Goal: Task Accomplishment & Management: Manage account settings

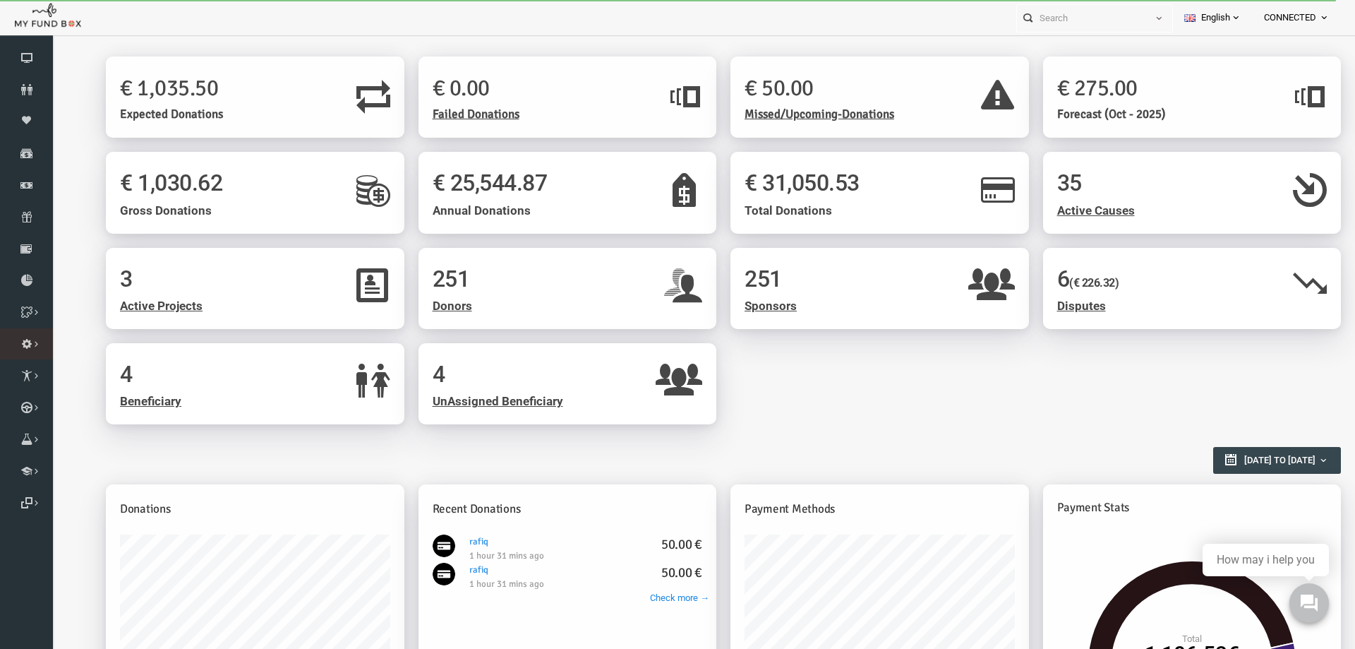
click at [0, 0] on link "Payment Gateway" at bounding box center [0, 0] width 0 height 0
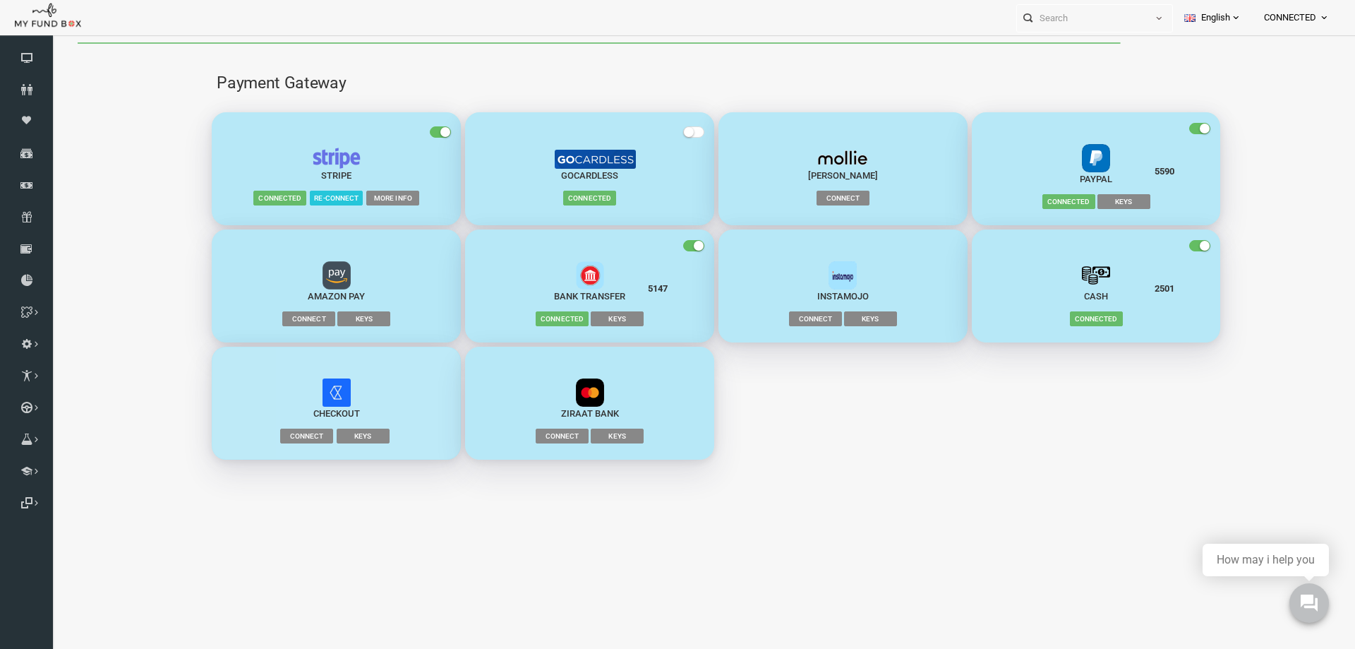
click at [342, 439] on span "KEYS" at bounding box center [336, 435] width 53 height 14
click at [287, 436] on span "Connect" at bounding box center [280, 435] width 53 height 14
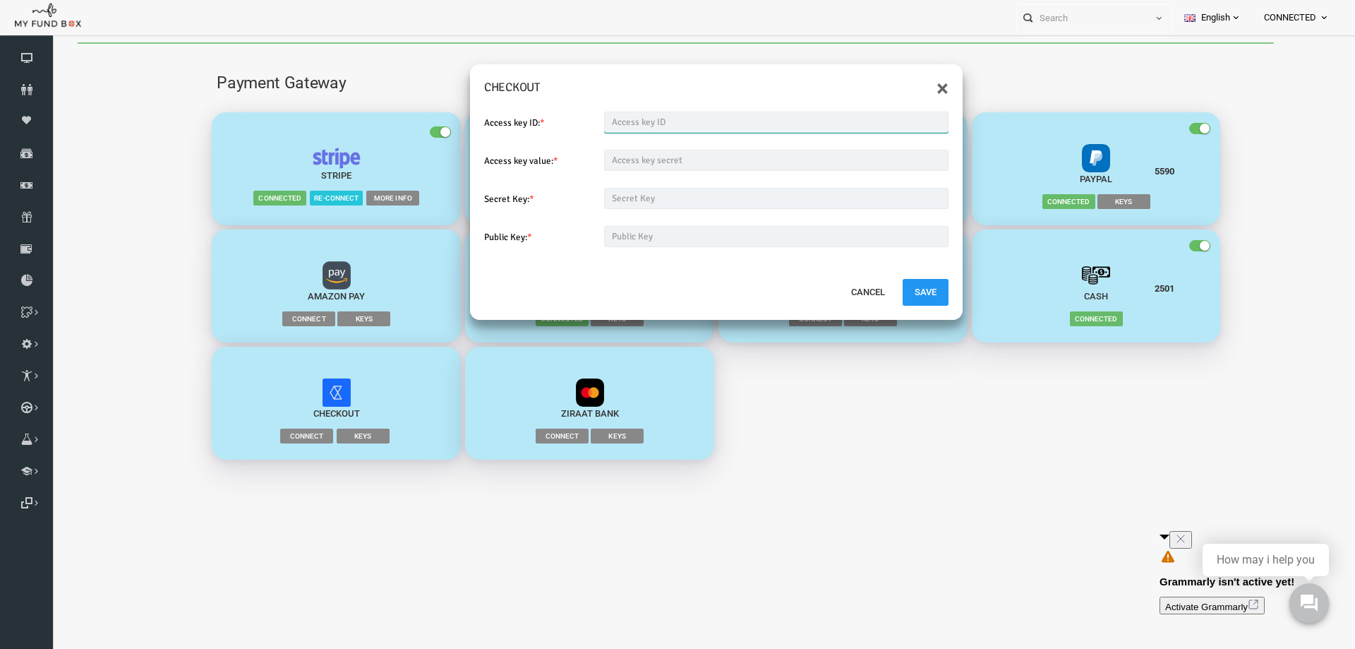
click at [617, 114] on input "text" at bounding box center [750, 121] width 345 height 21
click at [628, 155] on input "text" at bounding box center [750, 160] width 345 height 21
click at [638, 194] on input "text" at bounding box center [750, 198] width 345 height 21
click at [683, 239] on input "text" at bounding box center [750, 236] width 345 height 21
click at [845, 294] on button "Cancel" at bounding box center [842, 292] width 58 height 27
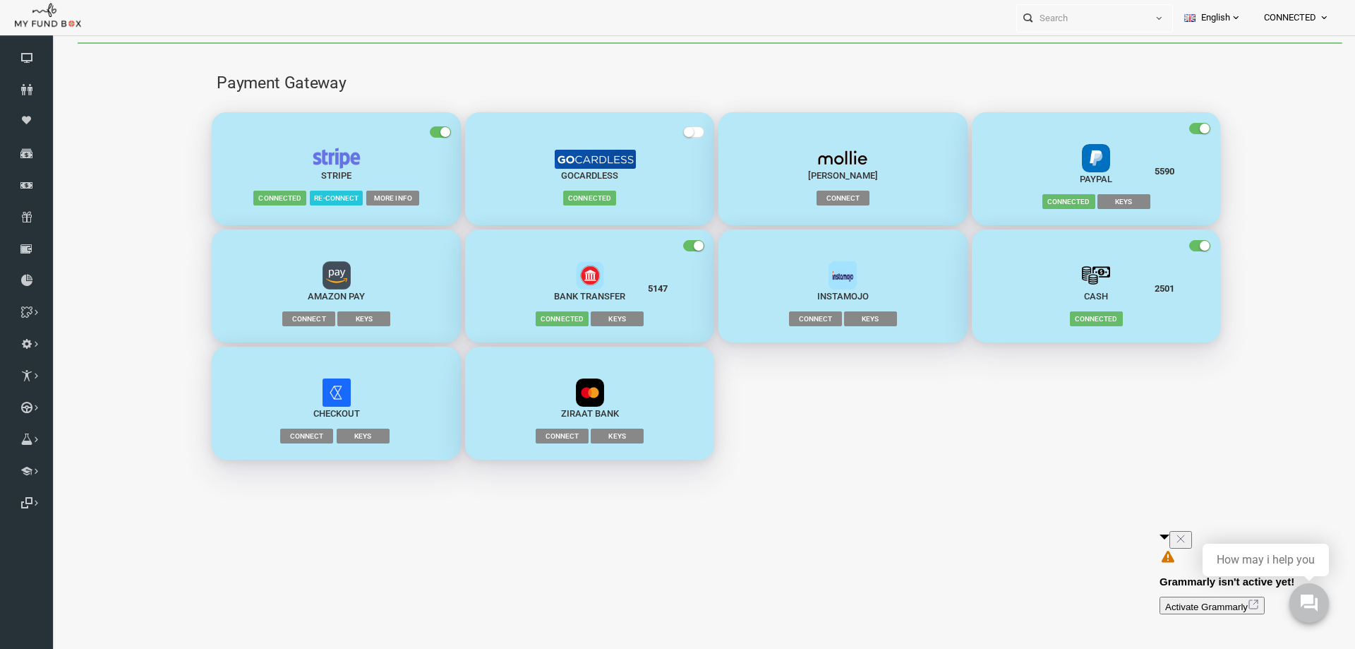
click at [1186, 544] on icon "Close" at bounding box center [1180, 538] width 11 height 11
click at [599, 318] on span "Keys" at bounding box center [591, 318] width 53 height 14
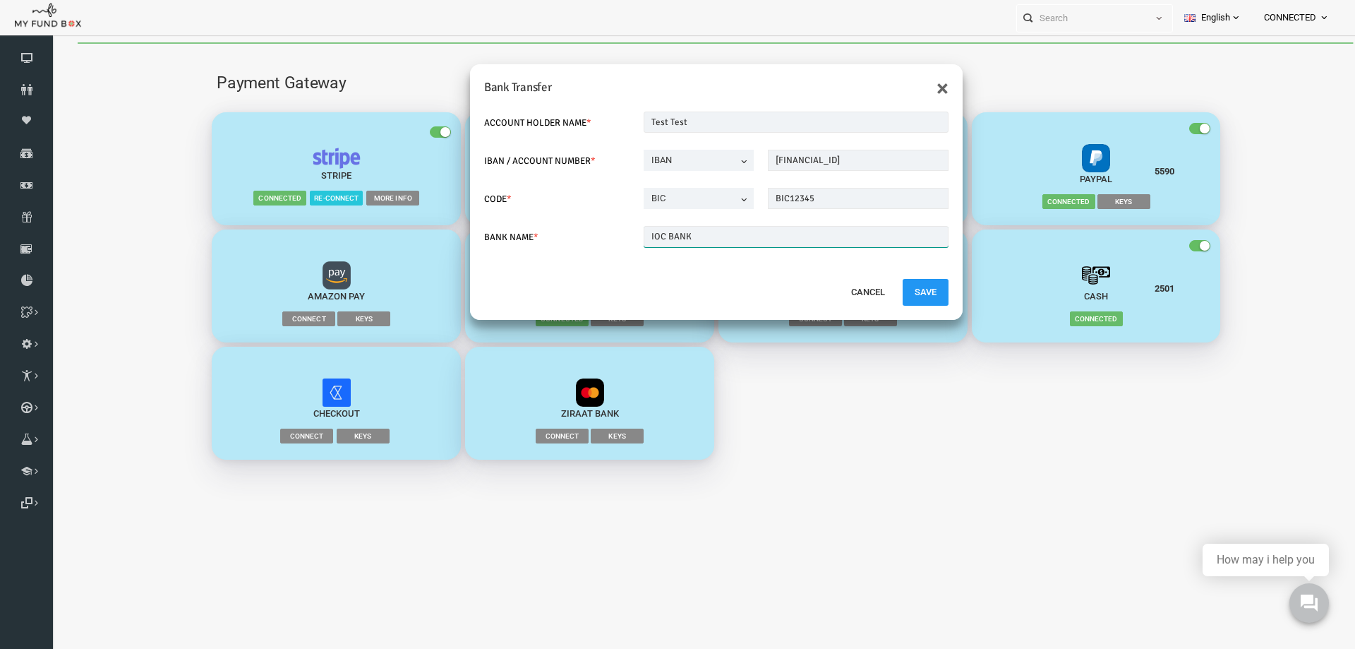
click at [759, 234] on input "IOC BANK" at bounding box center [769, 236] width 305 height 21
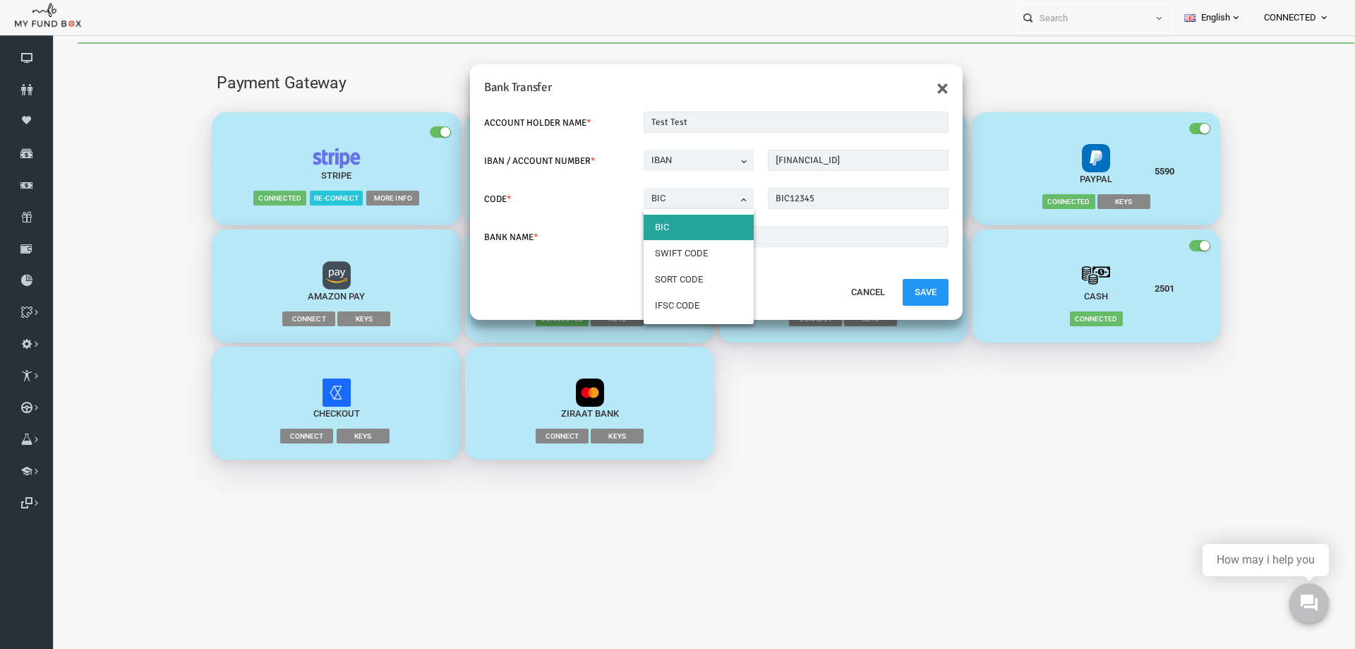
click at [723, 202] on span "BIC" at bounding box center [672, 201] width 110 height 27
click at [723, 201] on span "BIC" at bounding box center [672, 201] width 110 height 27
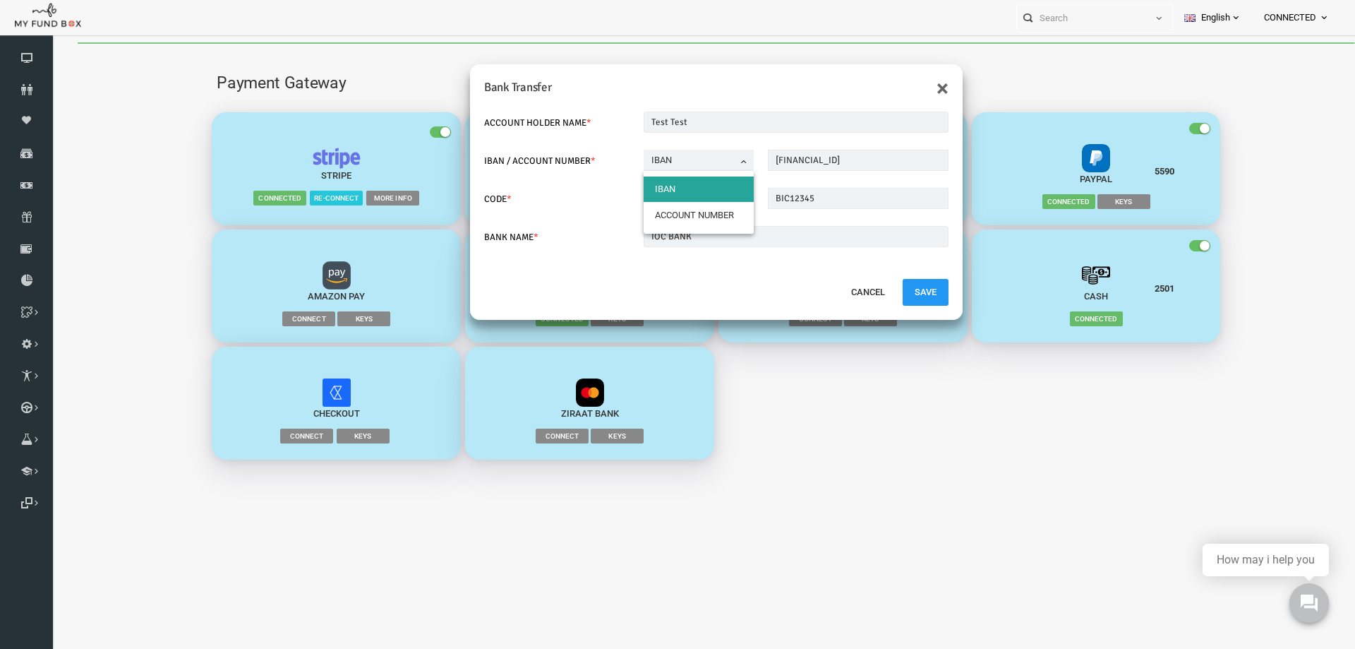
click at [625, 167] on span at bounding box center [625, 167] width 0 height 0
click at [917, 86] on button "×" at bounding box center [916, 88] width 12 height 23
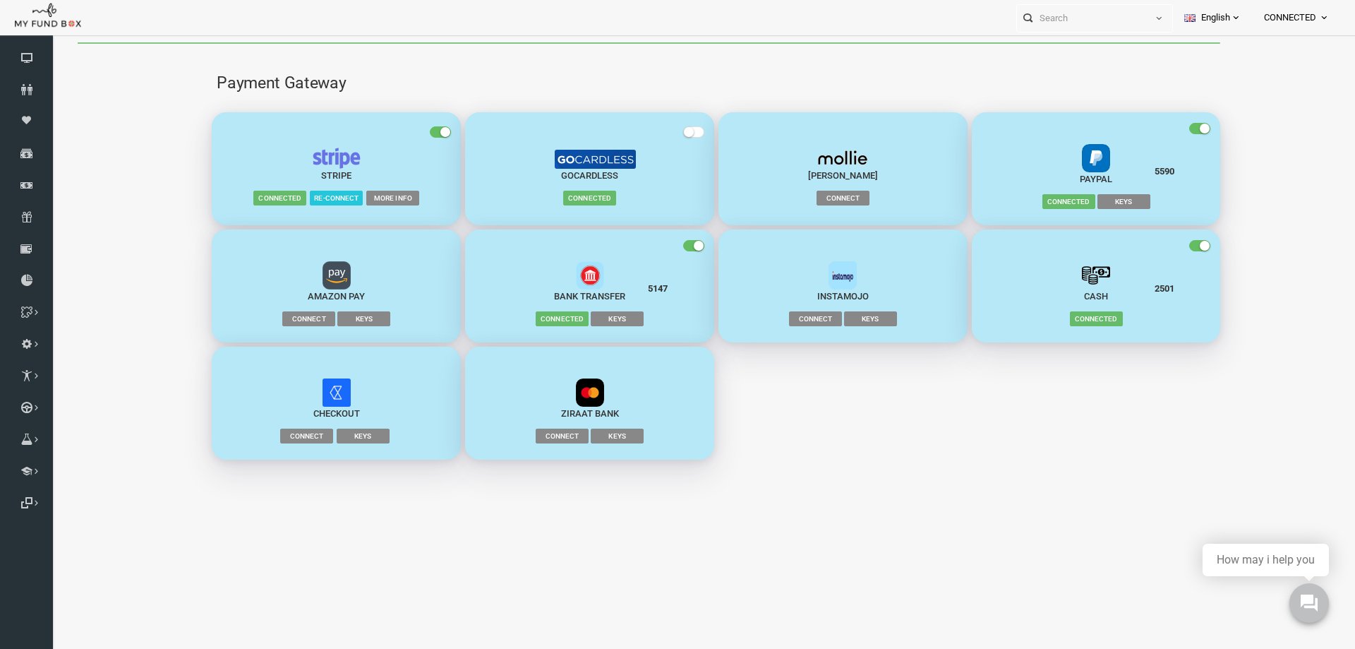
click at [342, 316] on span "Keys" at bounding box center [337, 318] width 53 height 14
drag, startPoint x: 1128, startPoint y: 290, endPoint x: 1160, endPoint y: 290, distance: 31.8
click at [1160, 290] on button "2501 Cash Connected" at bounding box center [1070, 285] width 249 height 113
click at [1137, 289] on div "2501" at bounding box center [1053, 289] width 189 height 14
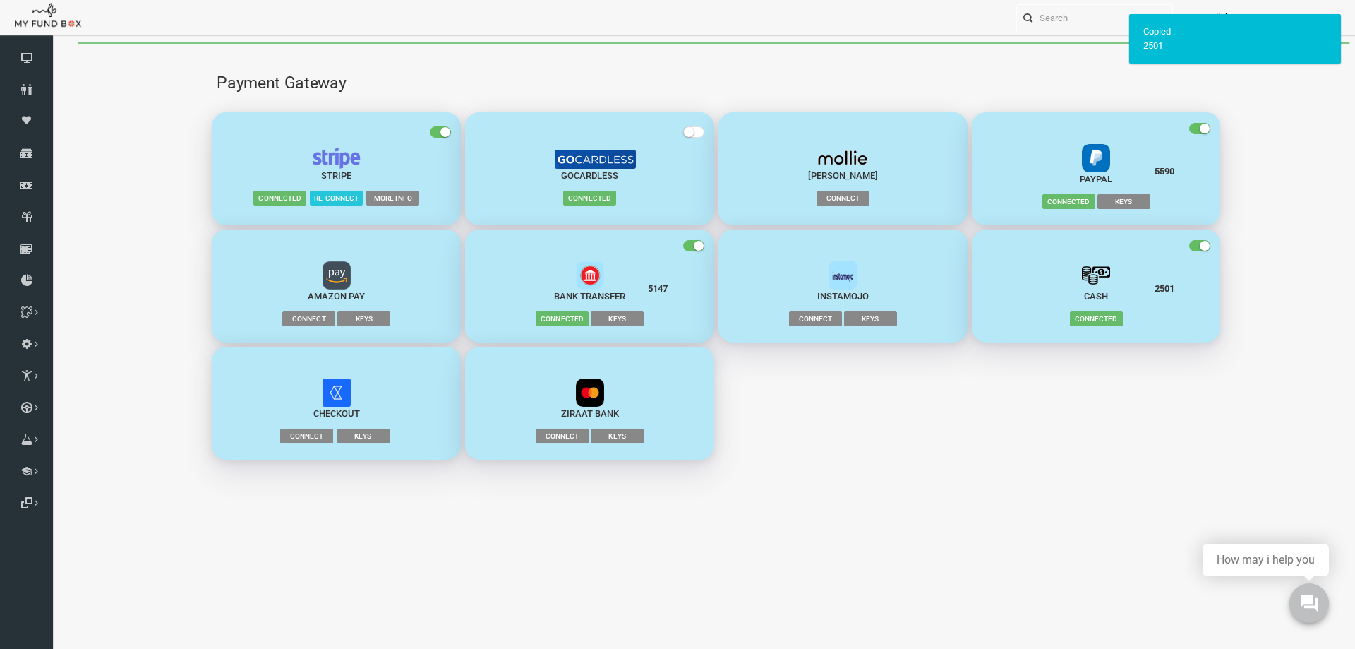
click at [1099, 205] on span "Keys" at bounding box center [1097, 201] width 53 height 14
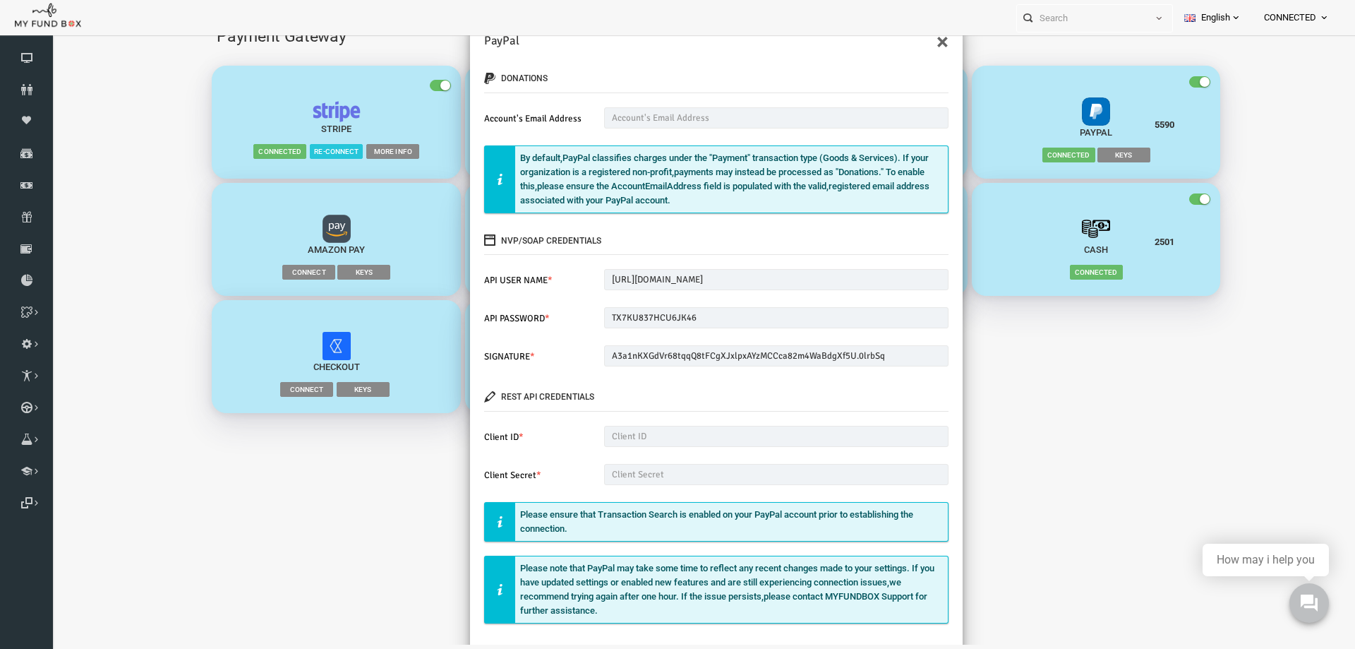
click at [373, 483] on div "× PayPal donations Account's Email Address Please enter valid E-mail By default…" at bounding box center [690, 320] width 1277 height 649
click at [917, 42] on button "×" at bounding box center [916, 41] width 12 height 23
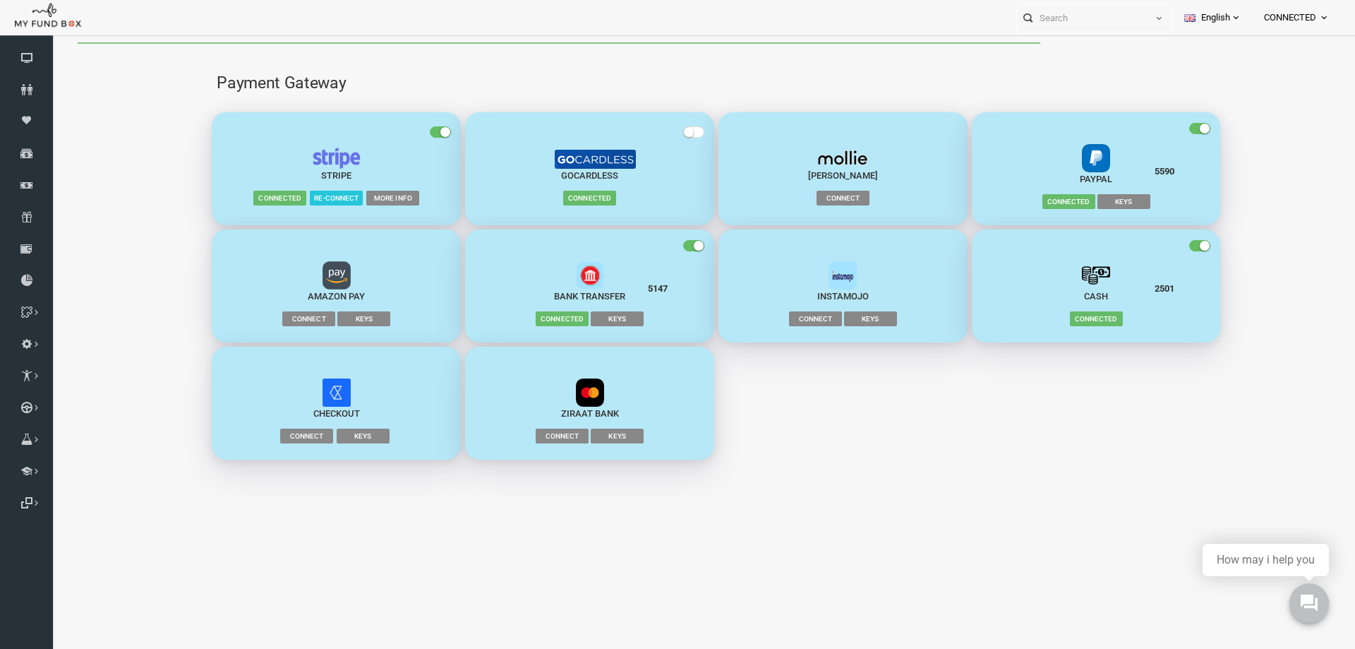
click at [1271, 20] on span "CONNECTED" at bounding box center [1290, 18] width 52 height 25
click at [1253, 171] on link "Logout" at bounding box center [1281, 169] width 120 height 25
